Goal: Task Accomplishment & Management: Manage account settings

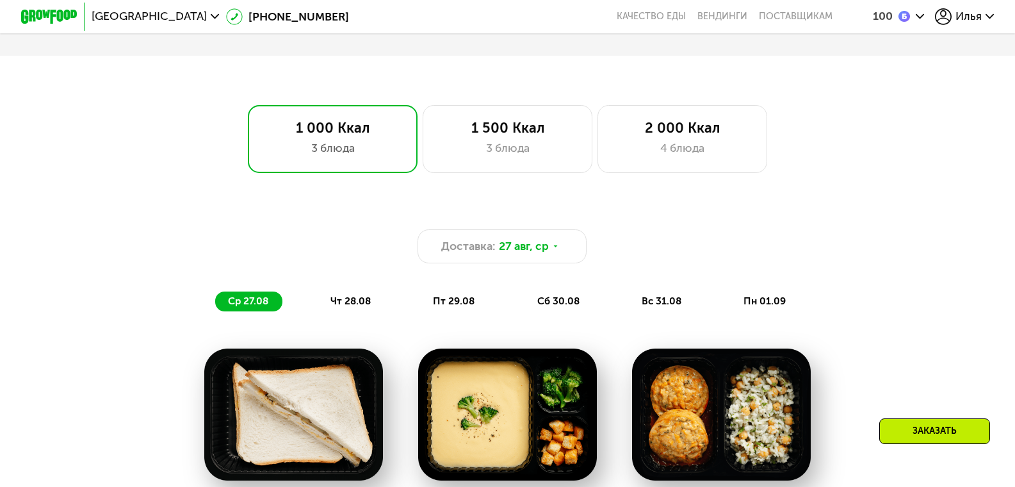
scroll to position [768, 0]
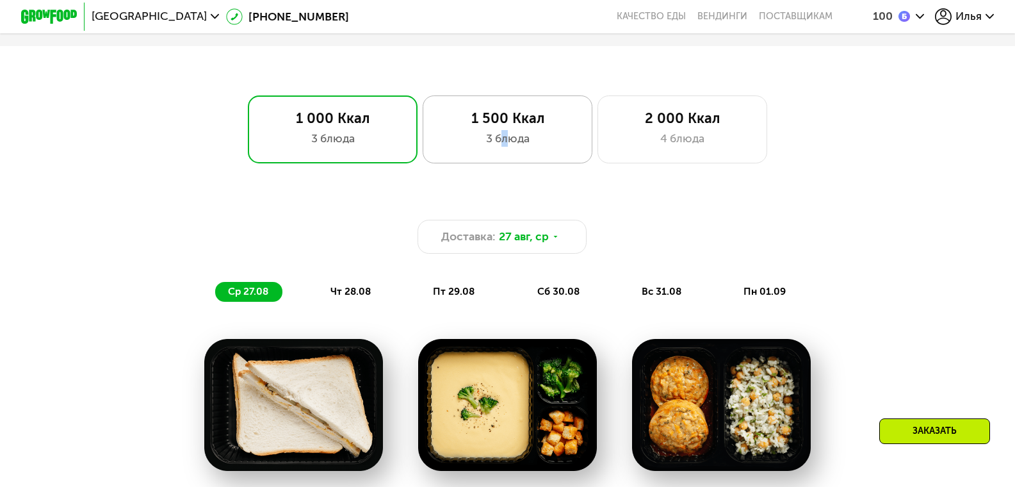
click at [505, 141] on div "3 блюда" at bounding box center [507, 138] width 140 height 17
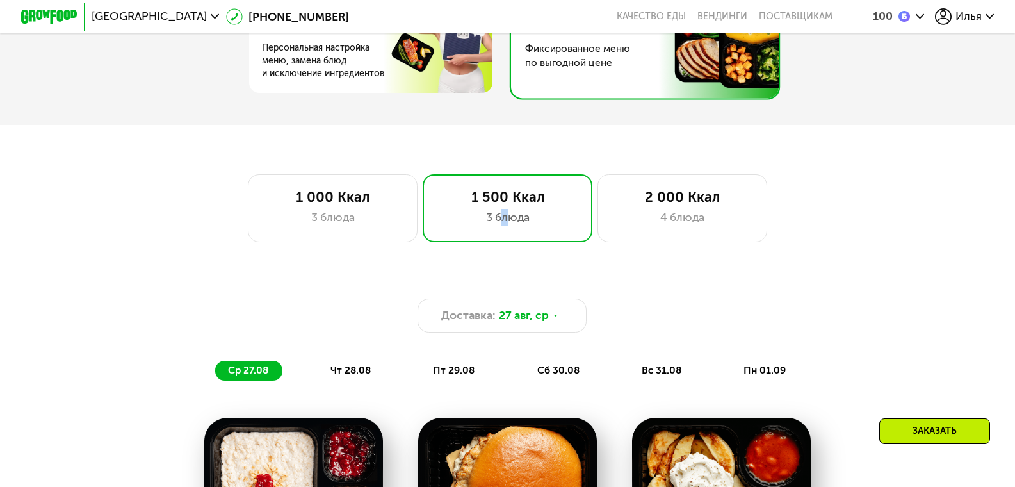
scroll to position [683, 0]
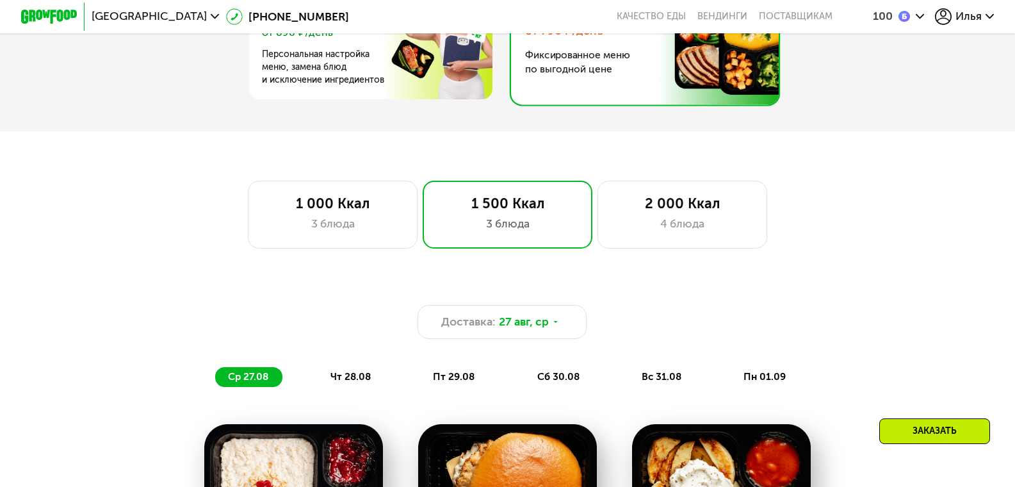
drag, startPoint x: 745, startPoint y: 301, endPoint x: 752, endPoint y: 294, distance: 9.5
click at [745, 300] on div "Доставка: 27 авг, ср ср 27.08 чт 28.08 пт 29.08 сб 30.08 вс 31.08 пн 01.09" at bounding box center [508, 334] width 852 height 121
click at [977, 18] on span "Илья" at bounding box center [968, 17] width 26 height 12
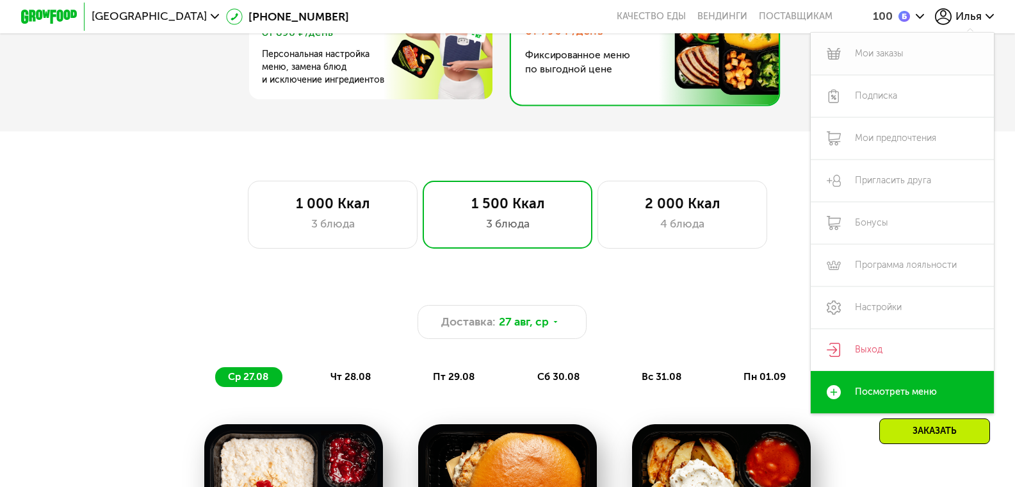
click at [893, 56] on link "Мои заказы" at bounding box center [902, 54] width 183 height 42
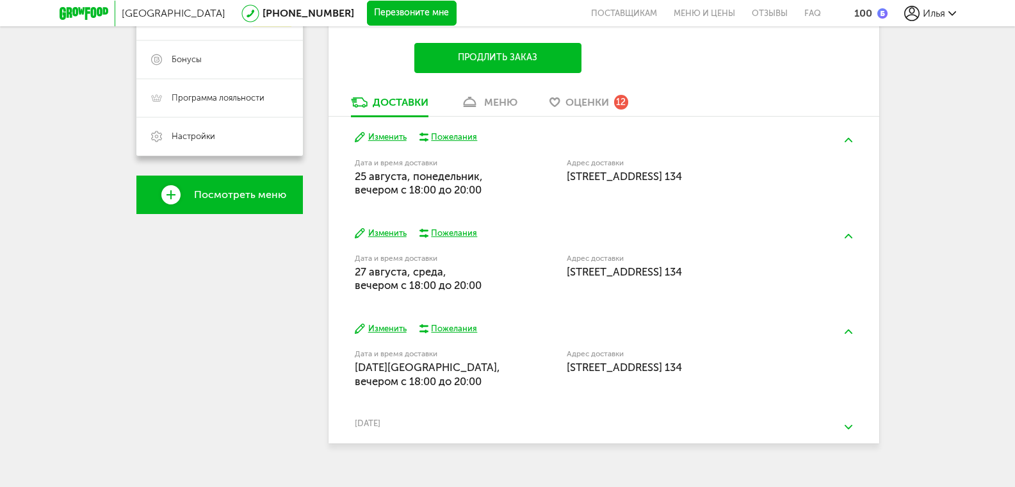
scroll to position [350, 0]
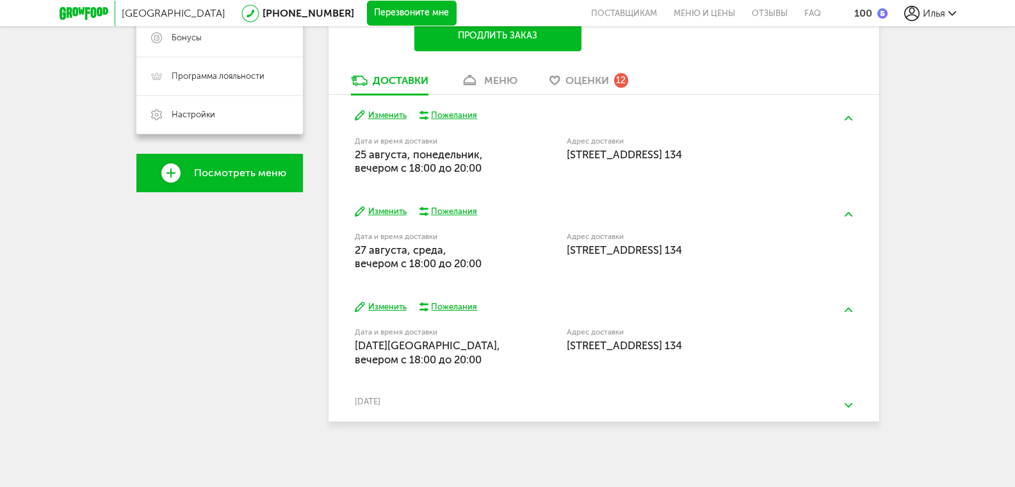
click at [853, 407] on button at bounding box center [848, 405] width 33 height 30
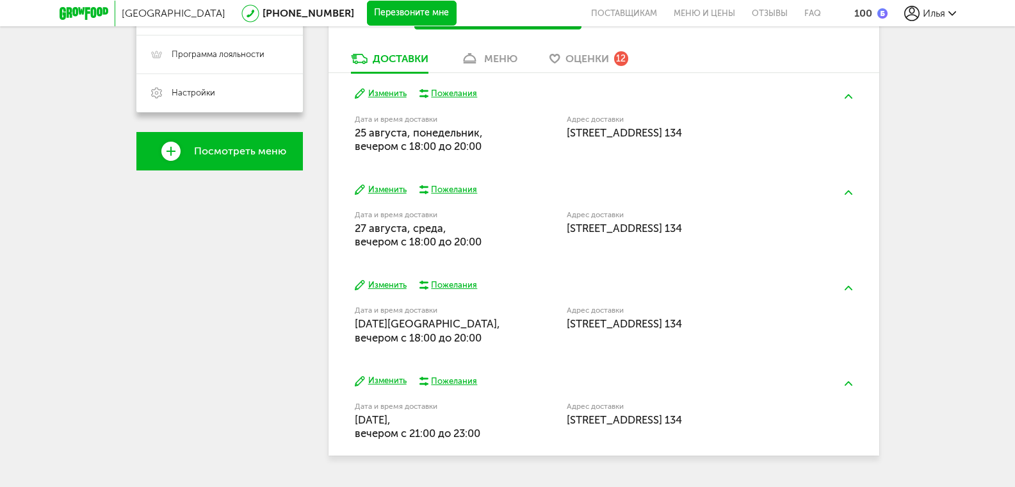
scroll to position [406, 0]
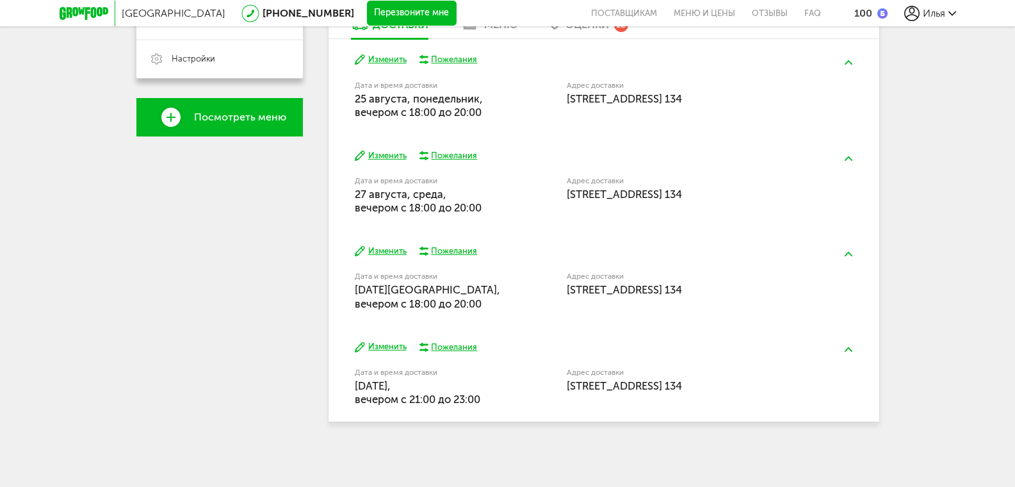
click at [156, 287] on div "Илья +7 (916) 633-40-12 Мои заказы Подписка Мои предпочтения Пригласить друга +…" at bounding box center [219, 90] width 166 height 690
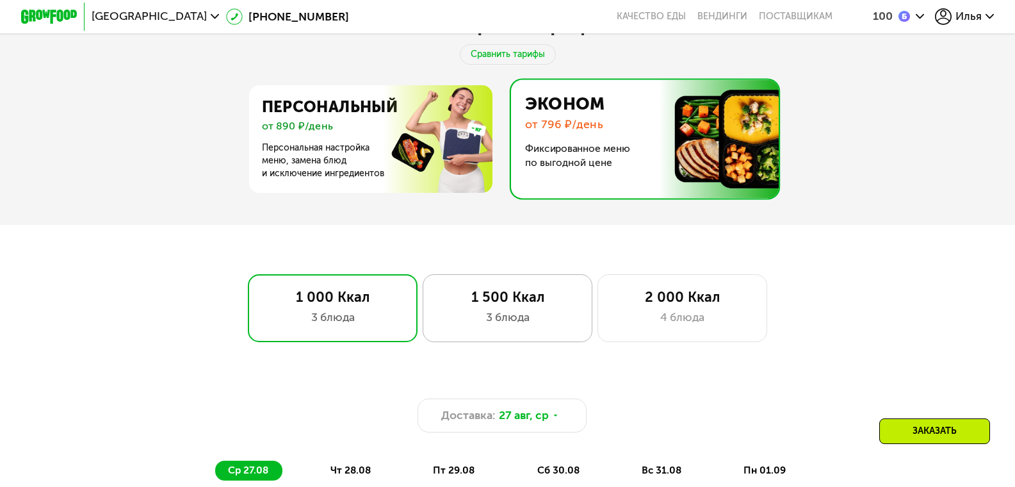
scroll to position [597, 0]
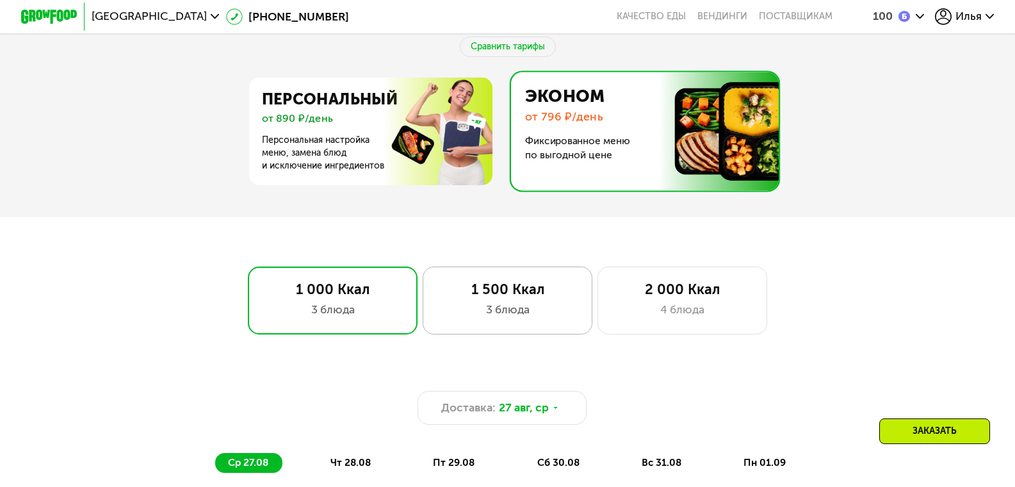
click at [513, 310] on div "3 блюда" at bounding box center [507, 309] width 140 height 17
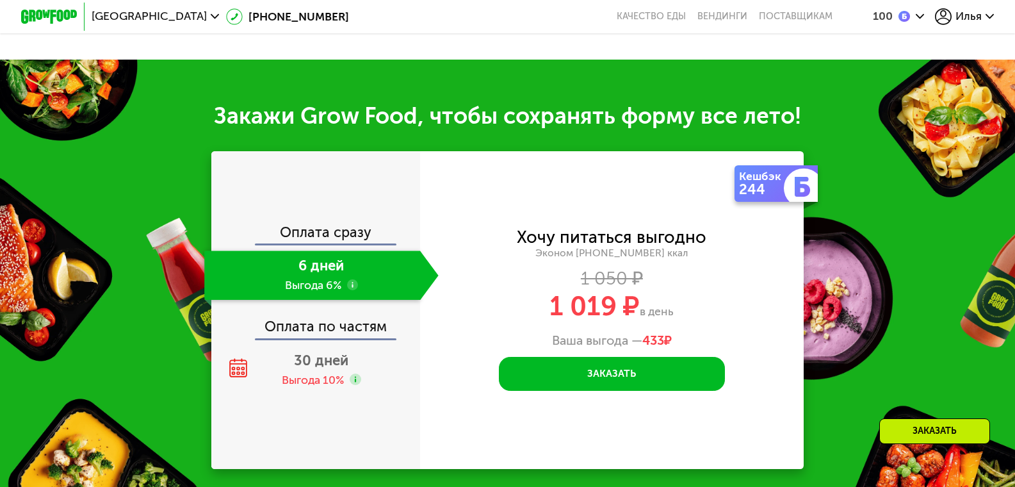
scroll to position [1537, 0]
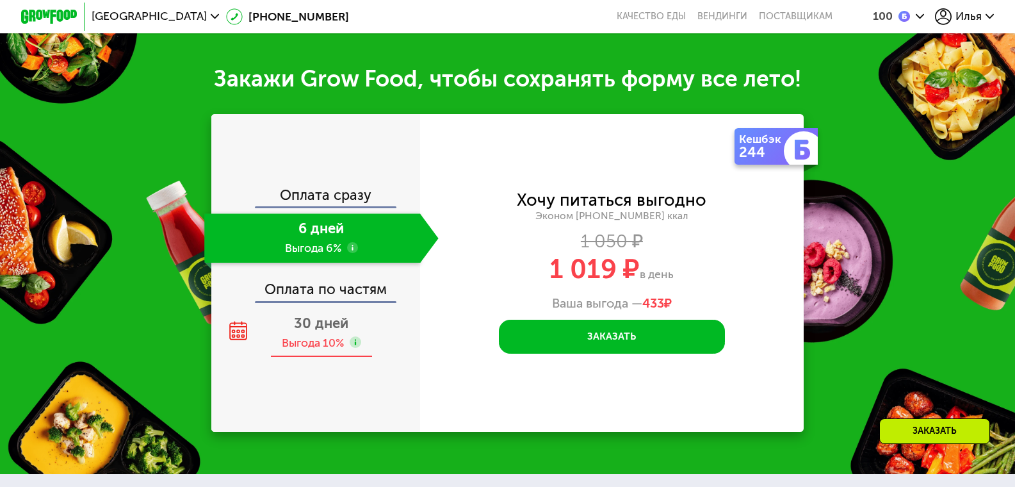
click at [311, 332] on span "30 дней" at bounding box center [321, 322] width 54 height 17
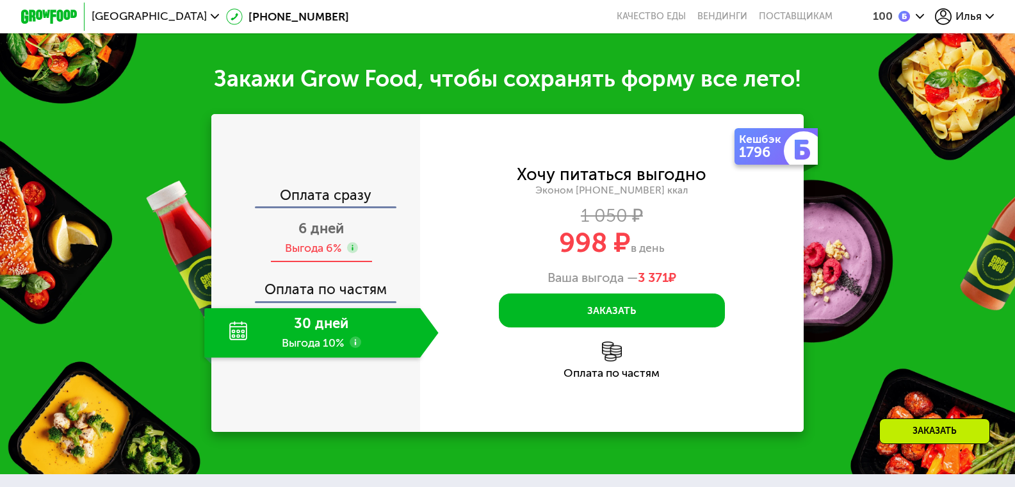
click at [314, 237] on span "6 дней" at bounding box center [320, 228] width 45 height 17
